Goal: Information Seeking & Learning: Learn about a topic

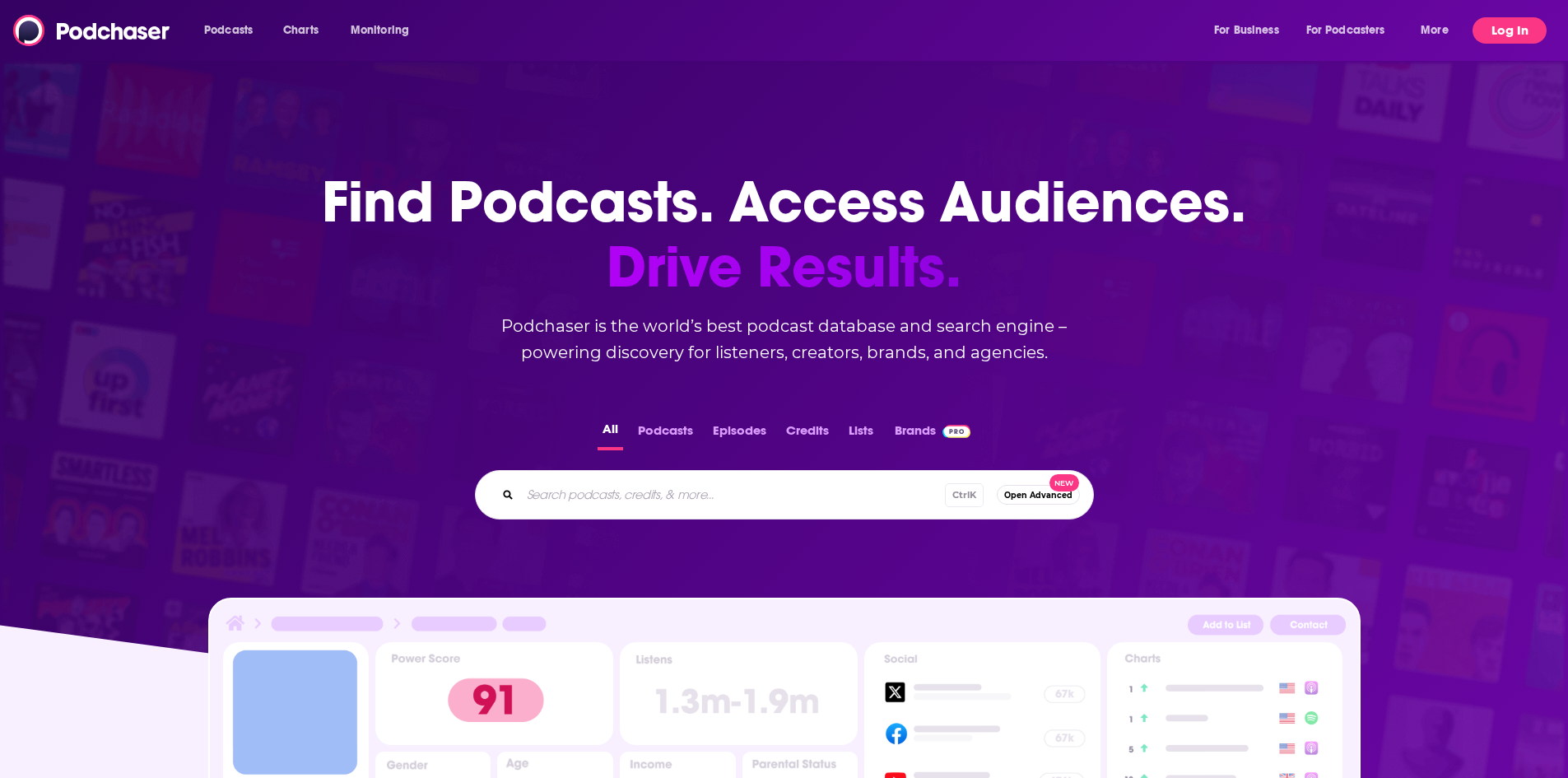
click at [1496, 33] on button "Log In" at bounding box center [1510, 31] width 74 height 27
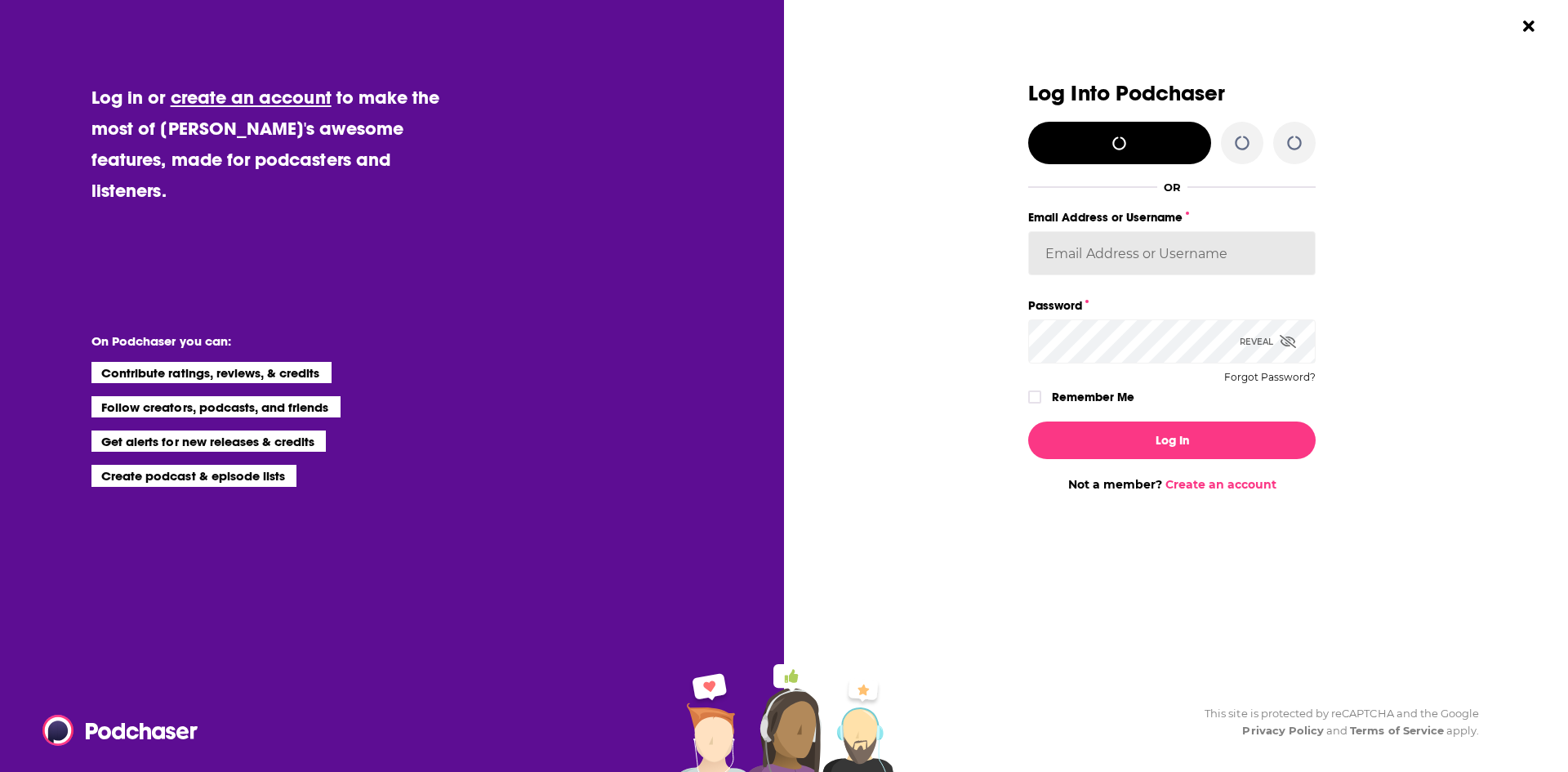
type input "[EMAIL_ADDRESS][DOMAIN_NAME]"
click at [1078, 396] on label "Remember Me" at bounding box center [1094, 397] width 83 height 21
click at [1040, 404] on input "rememberMe" at bounding box center [1035, 404] width 10 height 0
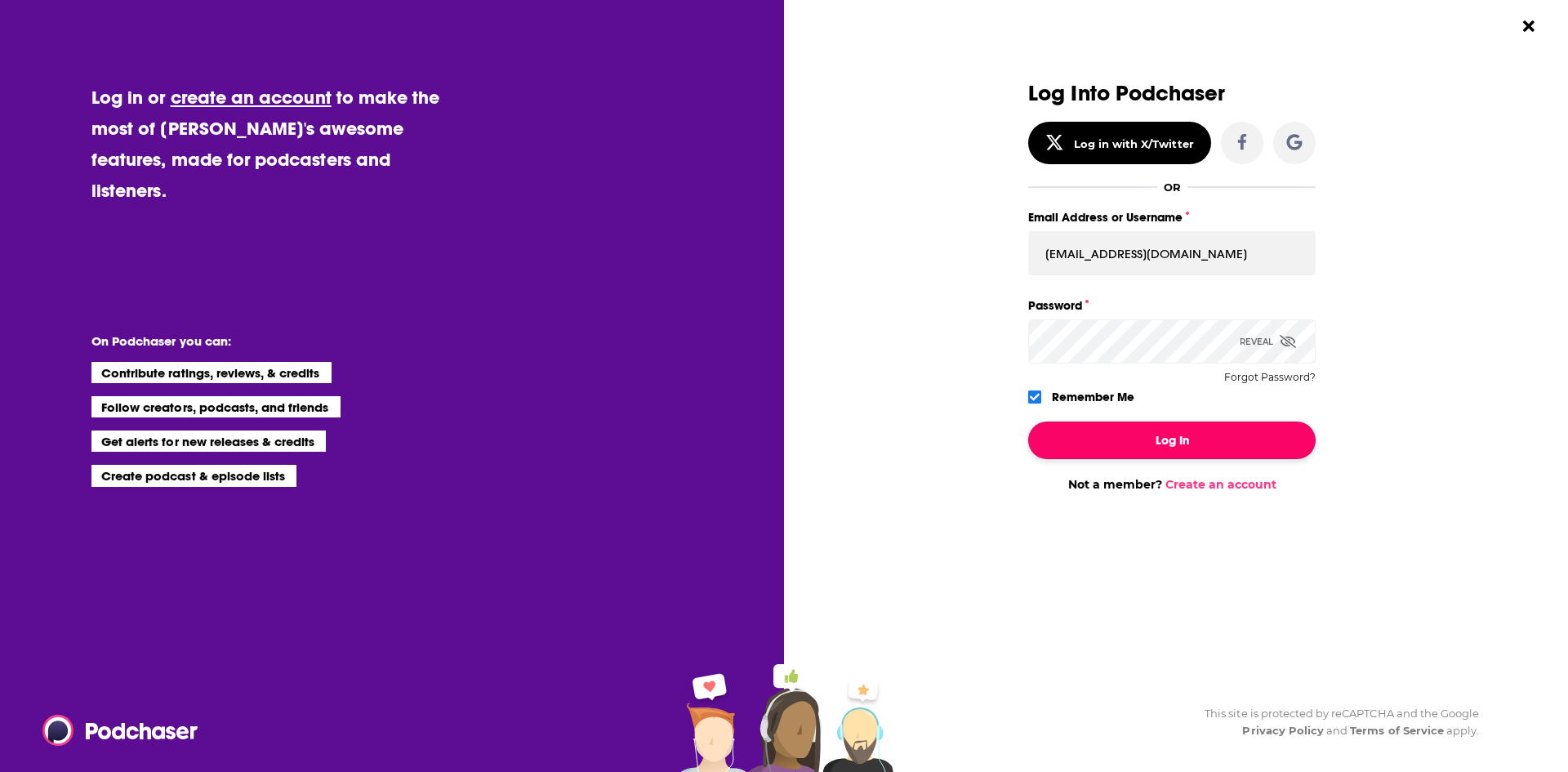
click at [1110, 443] on button "Log In" at bounding box center [1172, 440] width 288 height 37
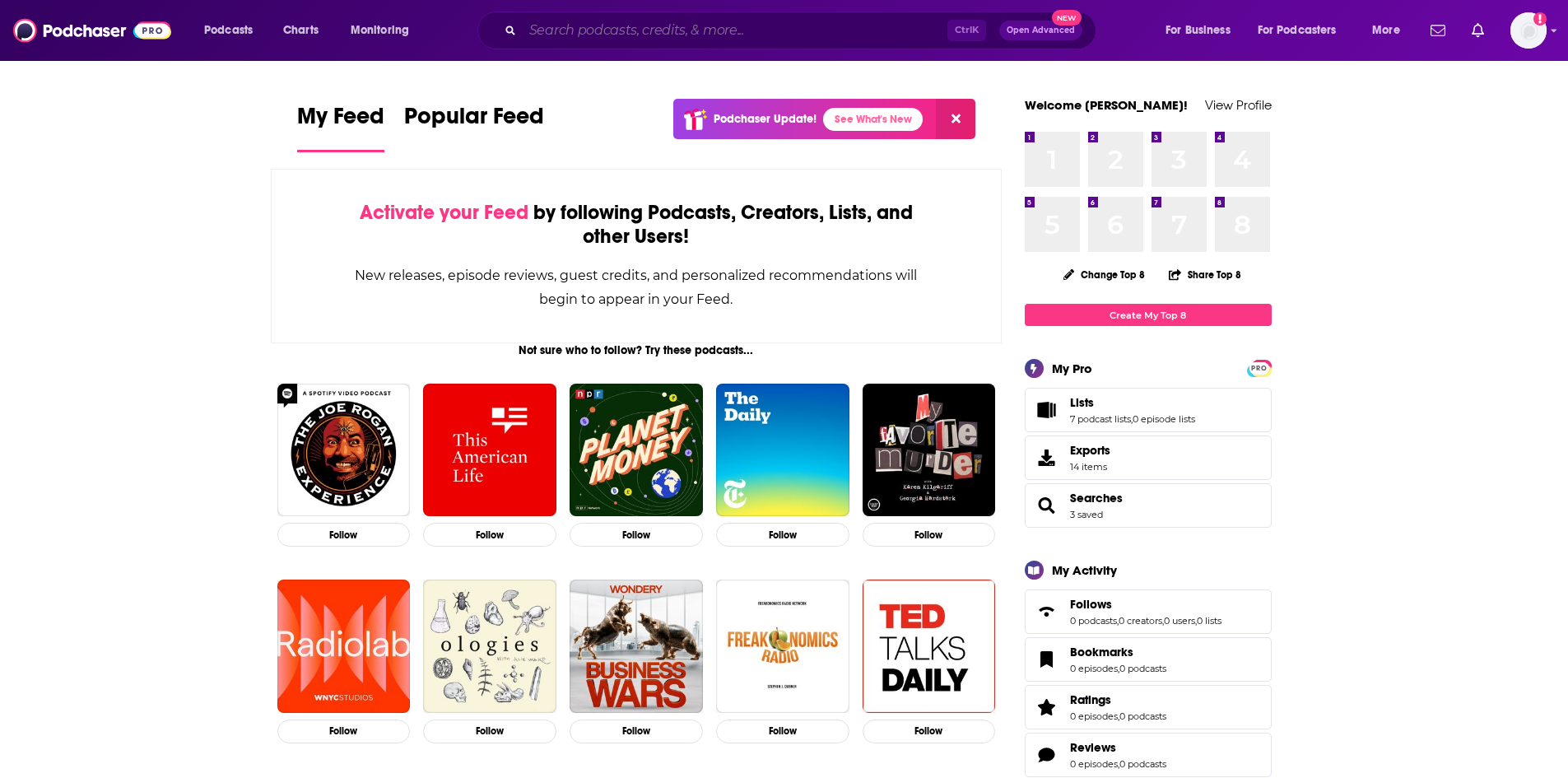
click at [619, 30] on input "Search podcasts, credits, & more..." at bounding box center [735, 31] width 425 height 27
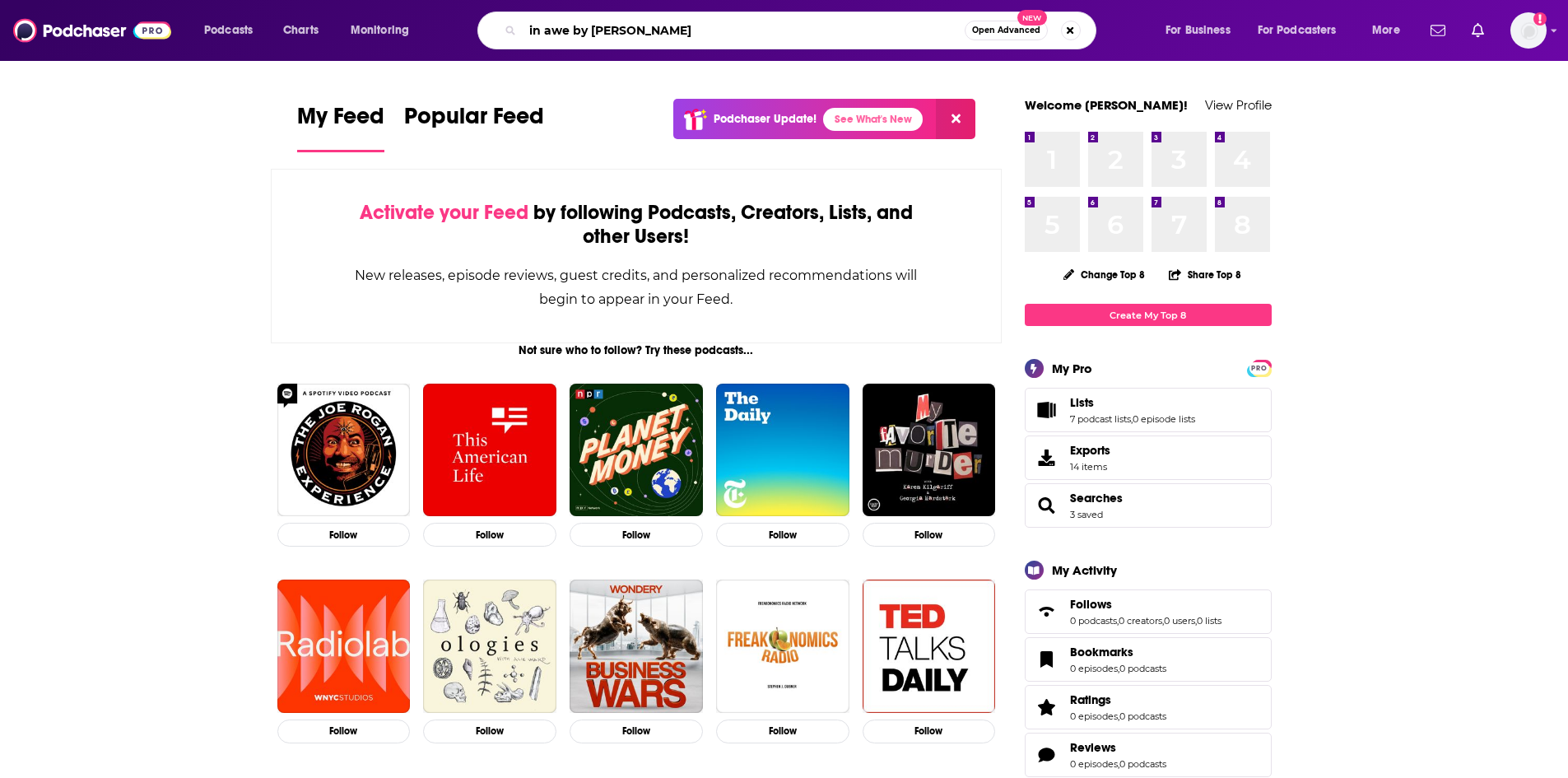
type input "in awe by [PERSON_NAME]"
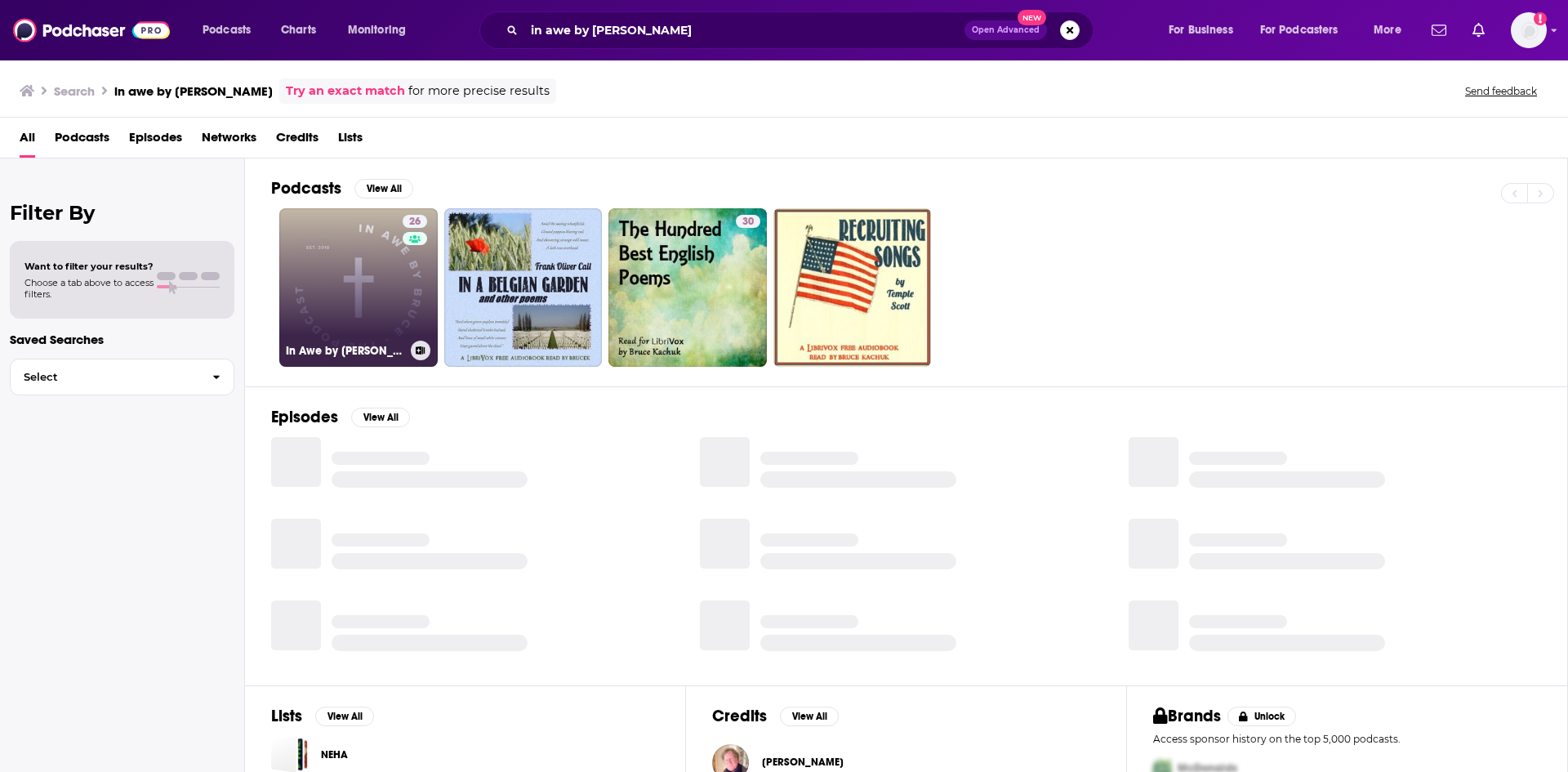
click at [393, 294] on link "26 In Awe by [PERSON_NAME]" at bounding box center [359, 288] width 159 height 159
